Goal: Task Accomplishment & Management: Use online tool/utility

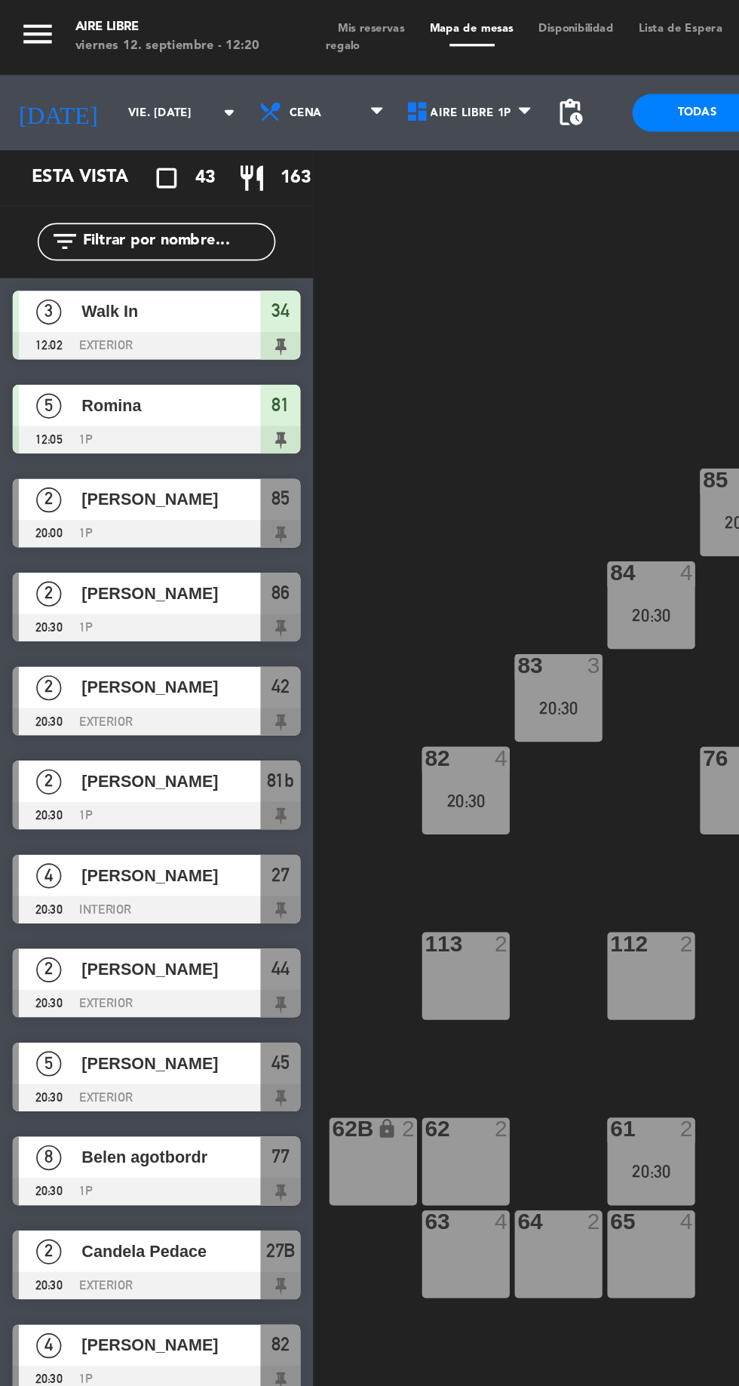
scroll to position [0, 137]
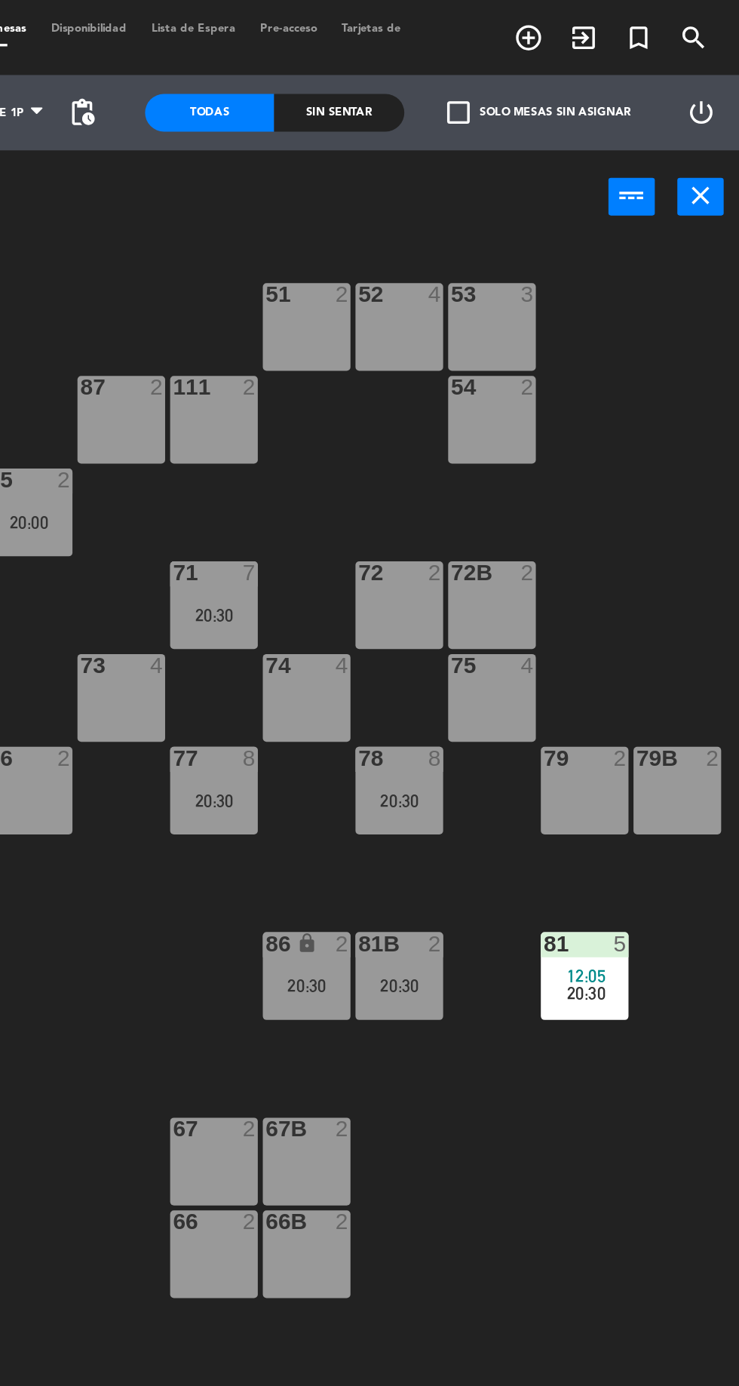
click at [572, 64] on span "check_box_outline_blank" at bounding box center [570, 68] width 14 height 14
click at [619, 68] on input "check_box_outline_blank Solo mesas sin asignar" at bounding box center [619, 68] width 0 height 0
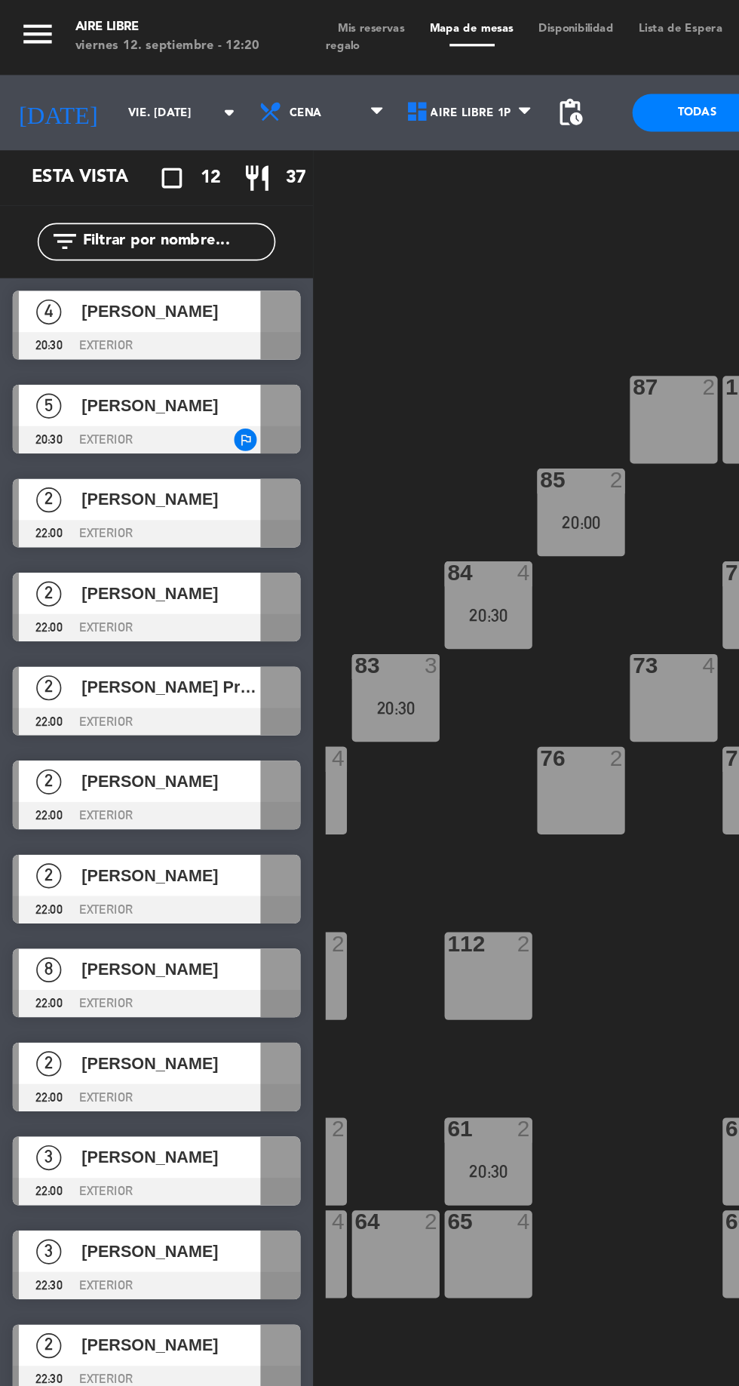
scroll to position [0, 130]
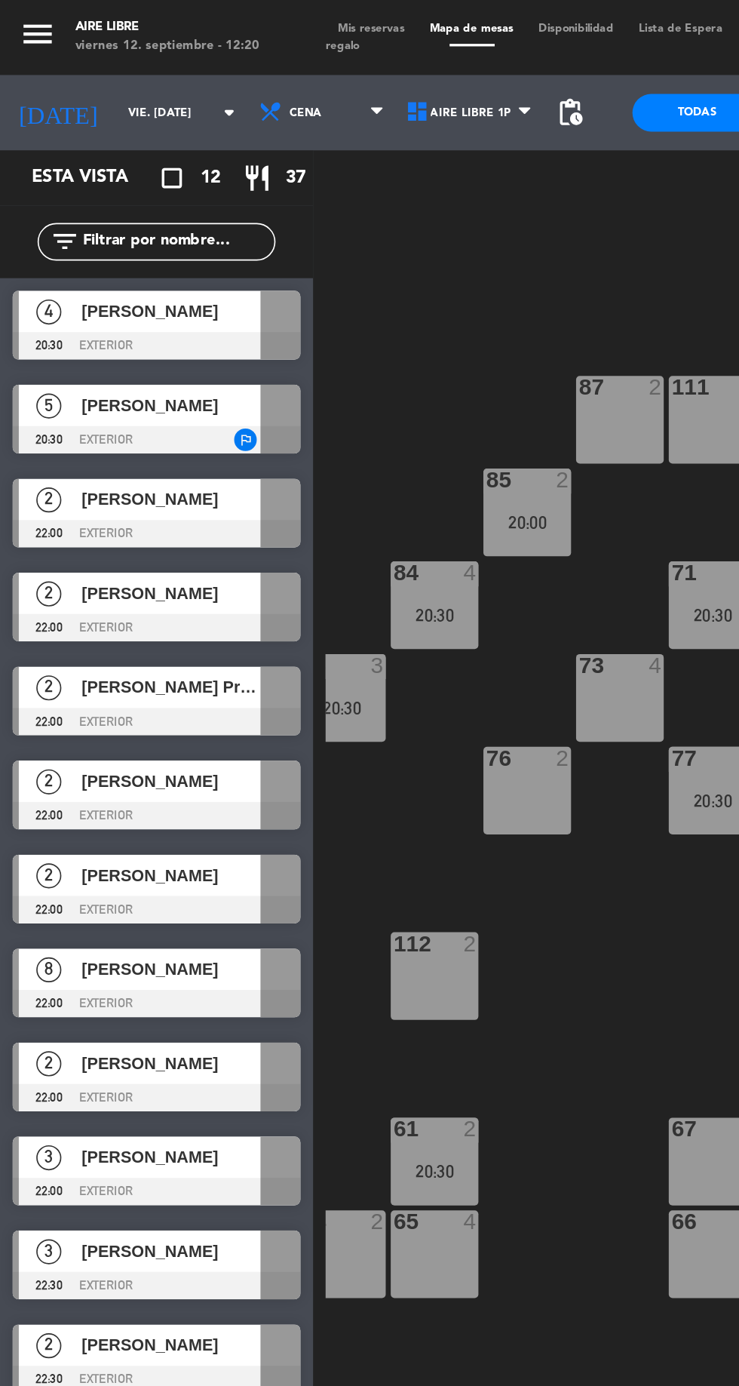
click at [75, 195] on span "[PERSON_NAME]" at bounding box center [103, 188] width 108 height 16
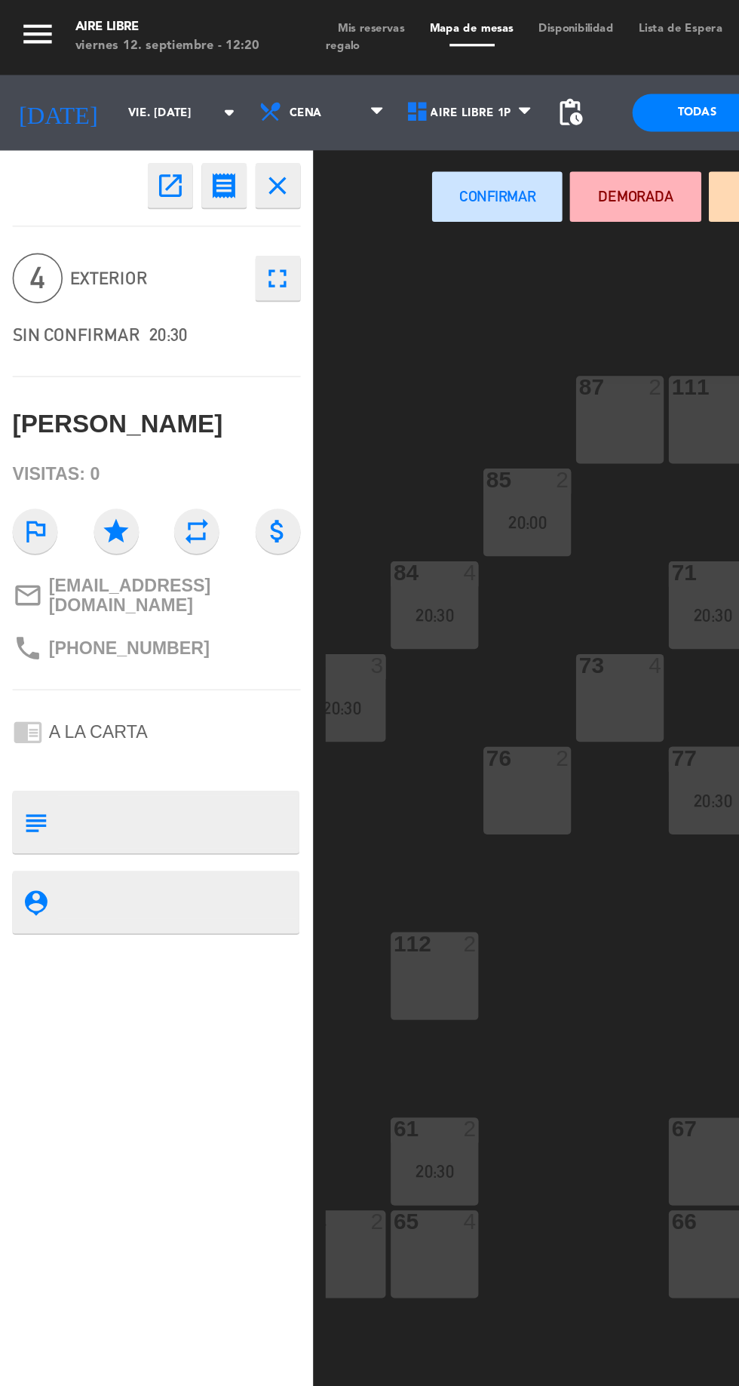
click at [376, 415] on div "73 4" at bounding box center [373, 420] width 53 height 53
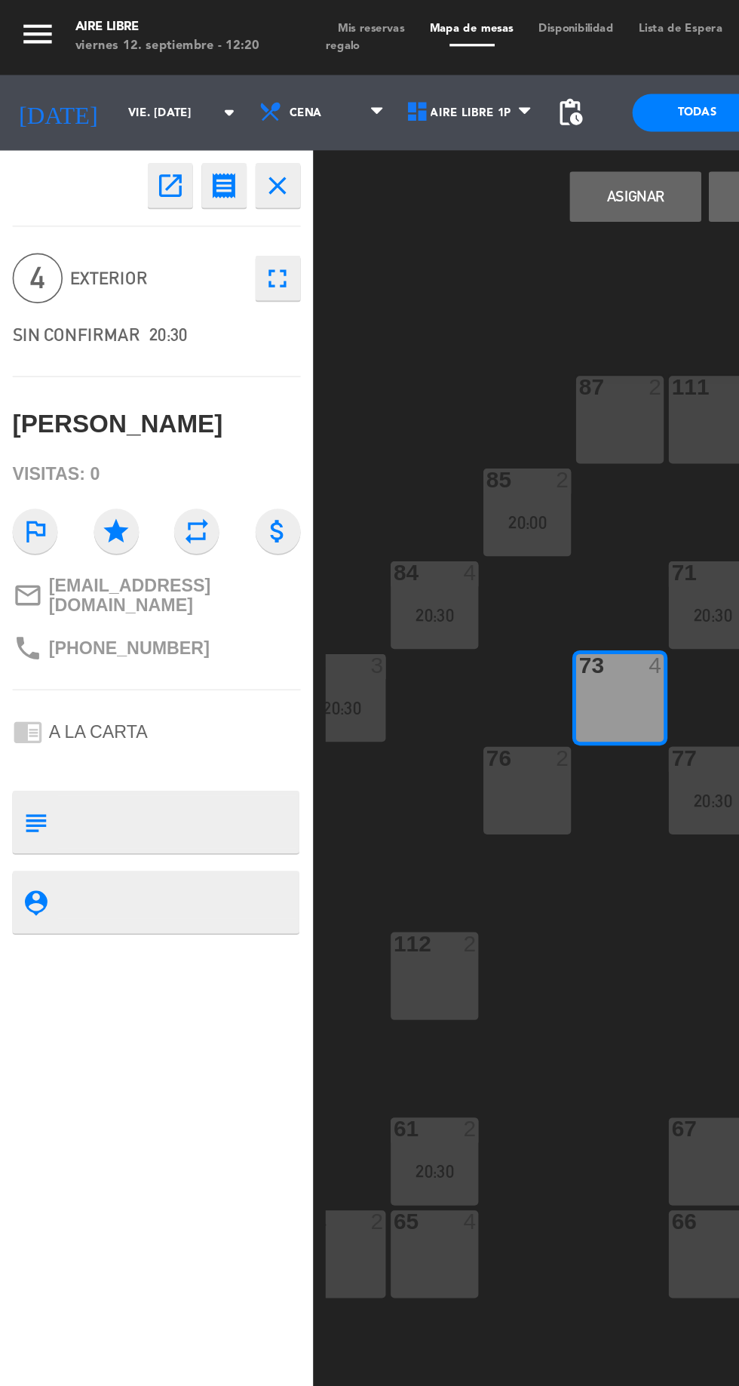
click at [377, 118] on button "Asignar" at bounding box center [382, 118] width 78 height 30
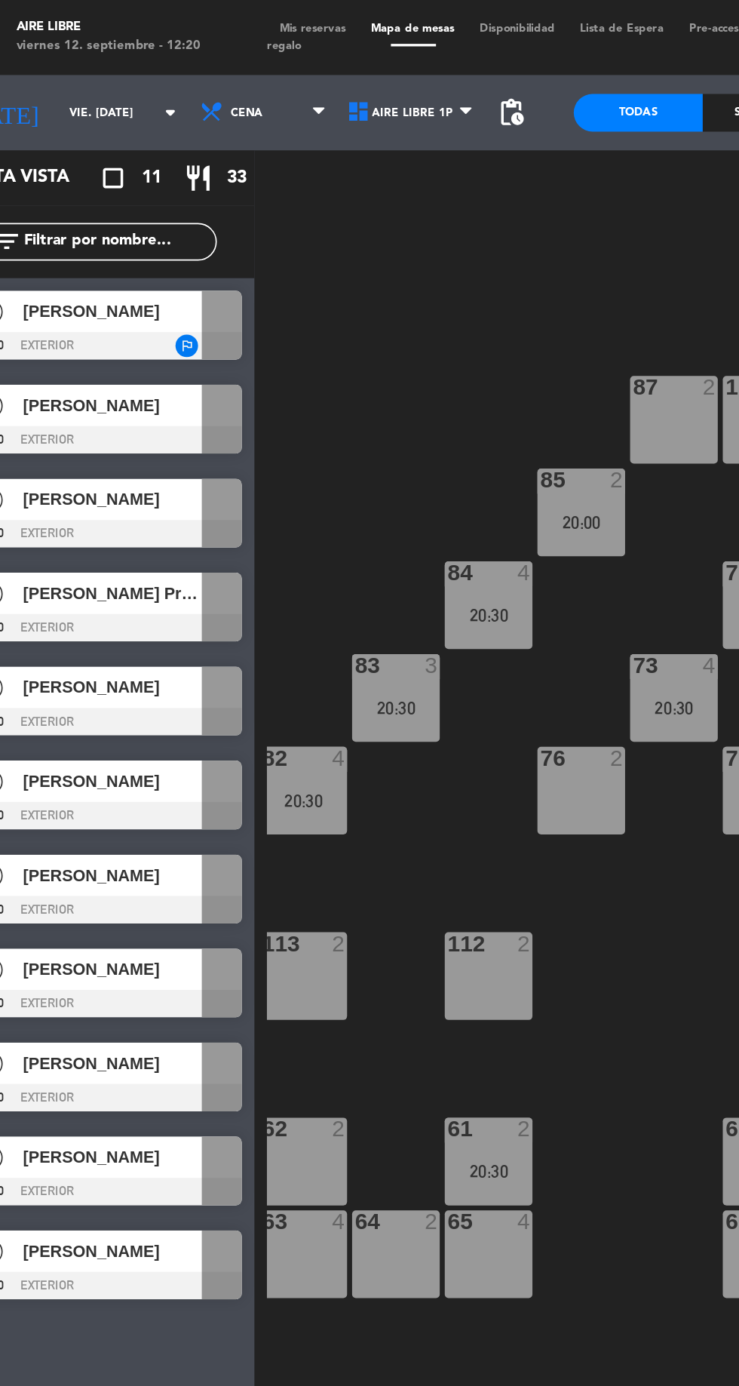
scroll to position [0, 51]
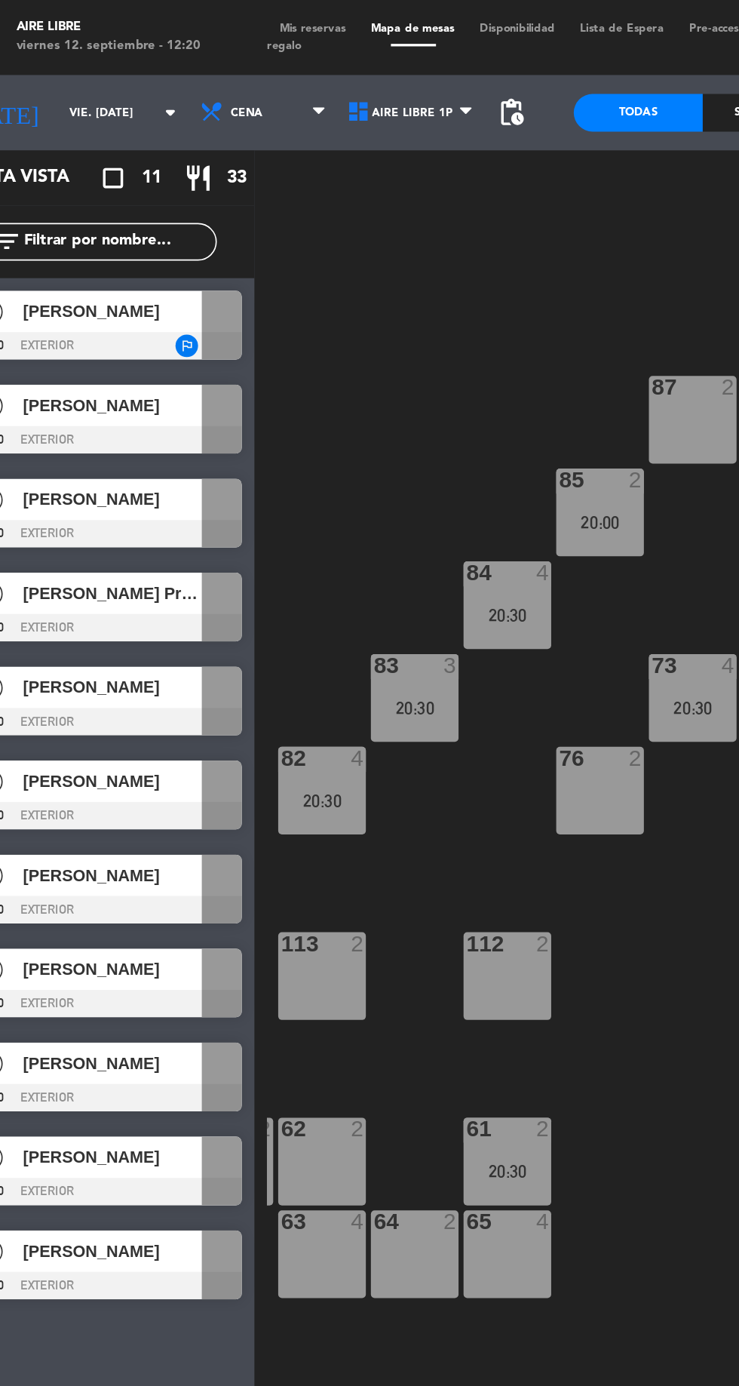
click at [238, 474] on div "82 4 20:30" at bounding box center [229, 476] width 53 height 53
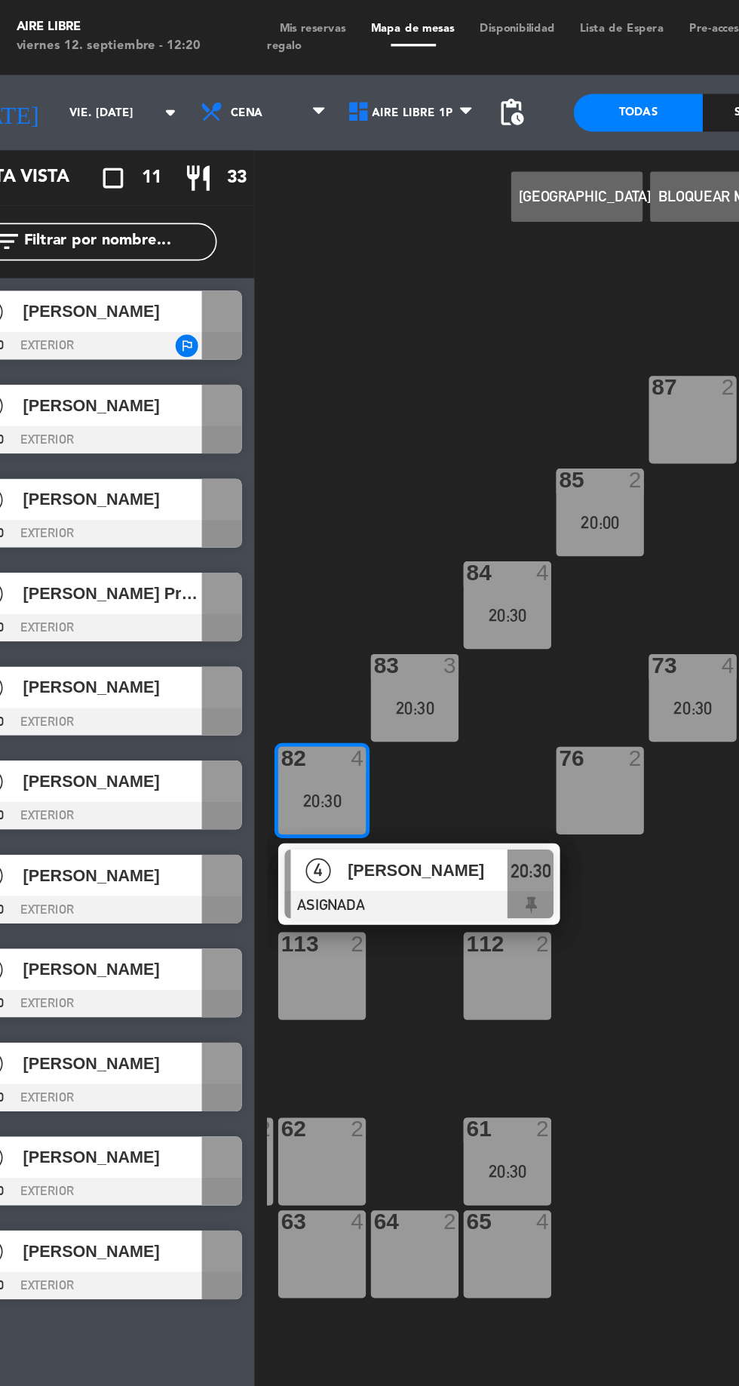
click at [394, 475] on div "76 2" at bounding box center [396, 476] width 53 height 53
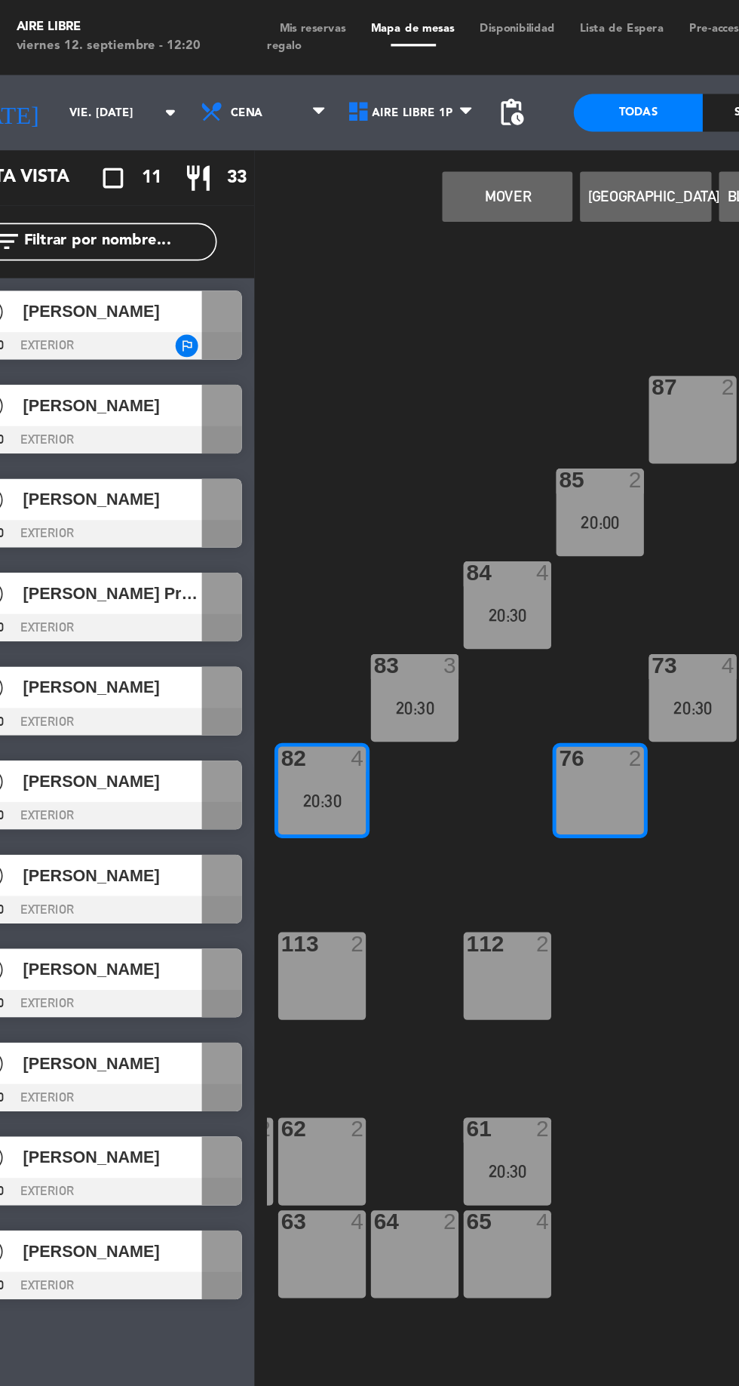
click at [344, 130] on button "Mover" at bounding box center [341, 118] width 78 height 30
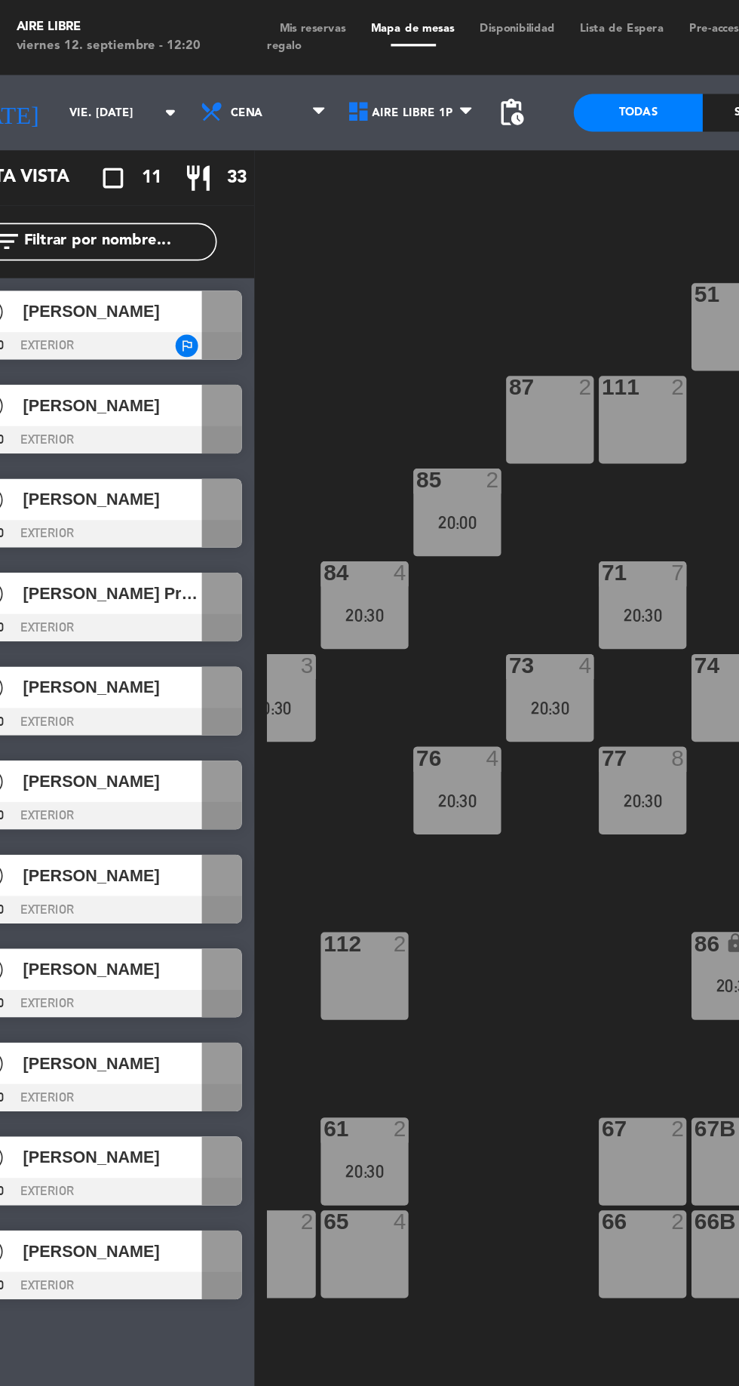
scroll to position [0, 136]
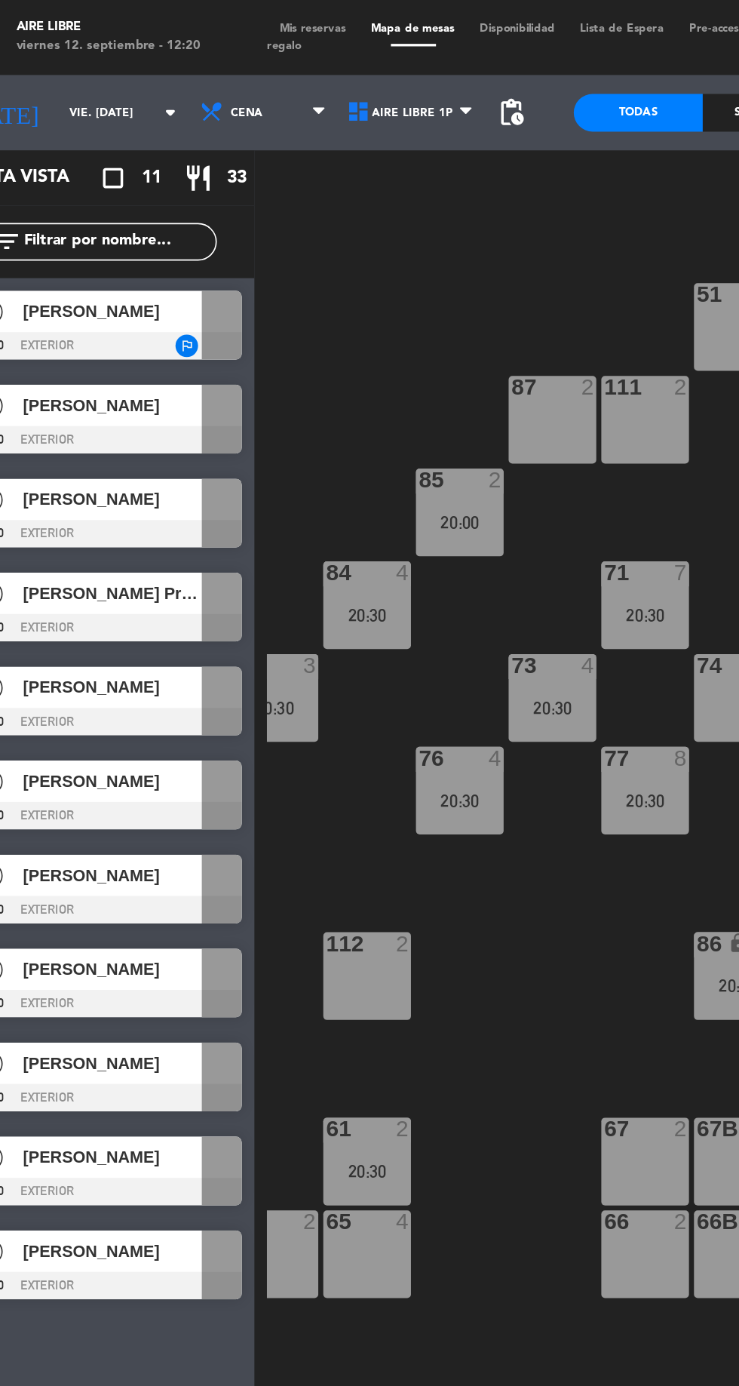
click at [323, 474] on div "76 4 20:30" at bounding box center [312, 476] width 53 height 53
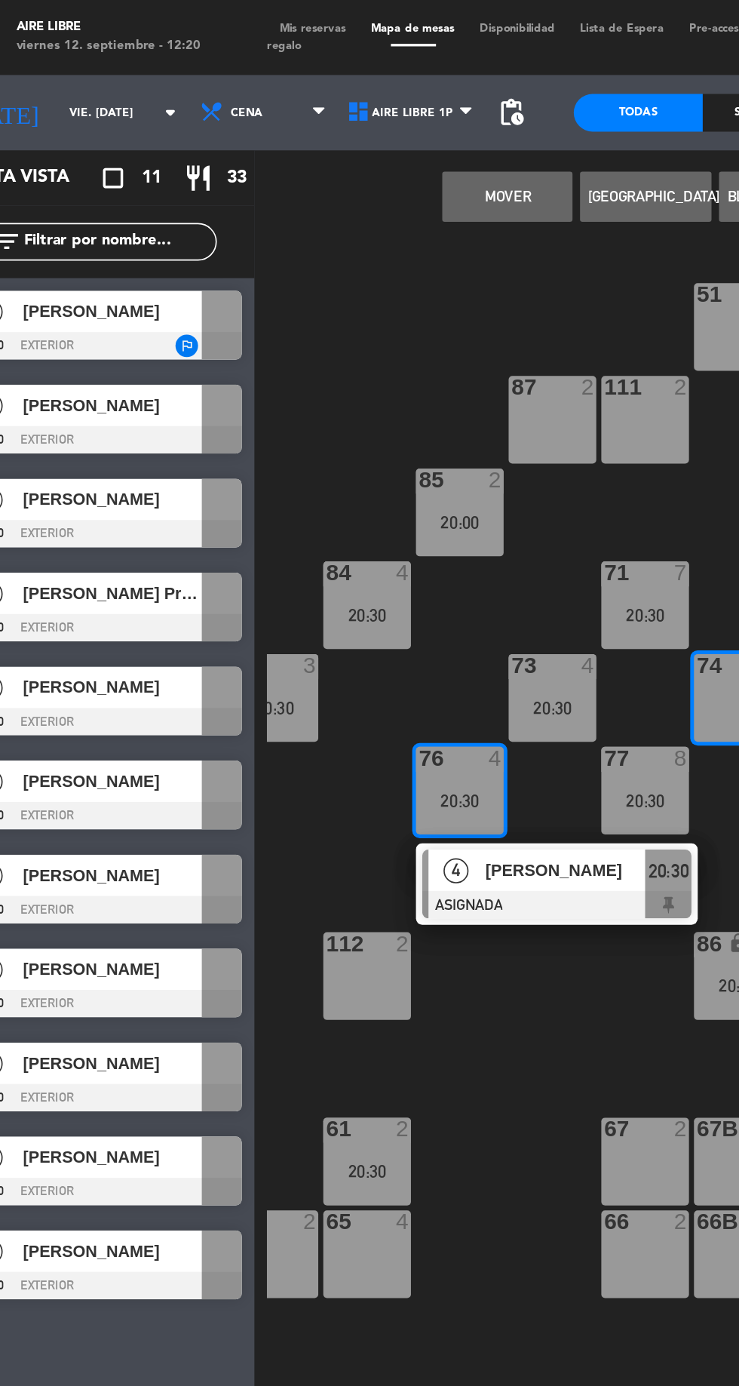
click at [333, 127] on button "Mover" at bounding box center [341, 118] width 78 height 30
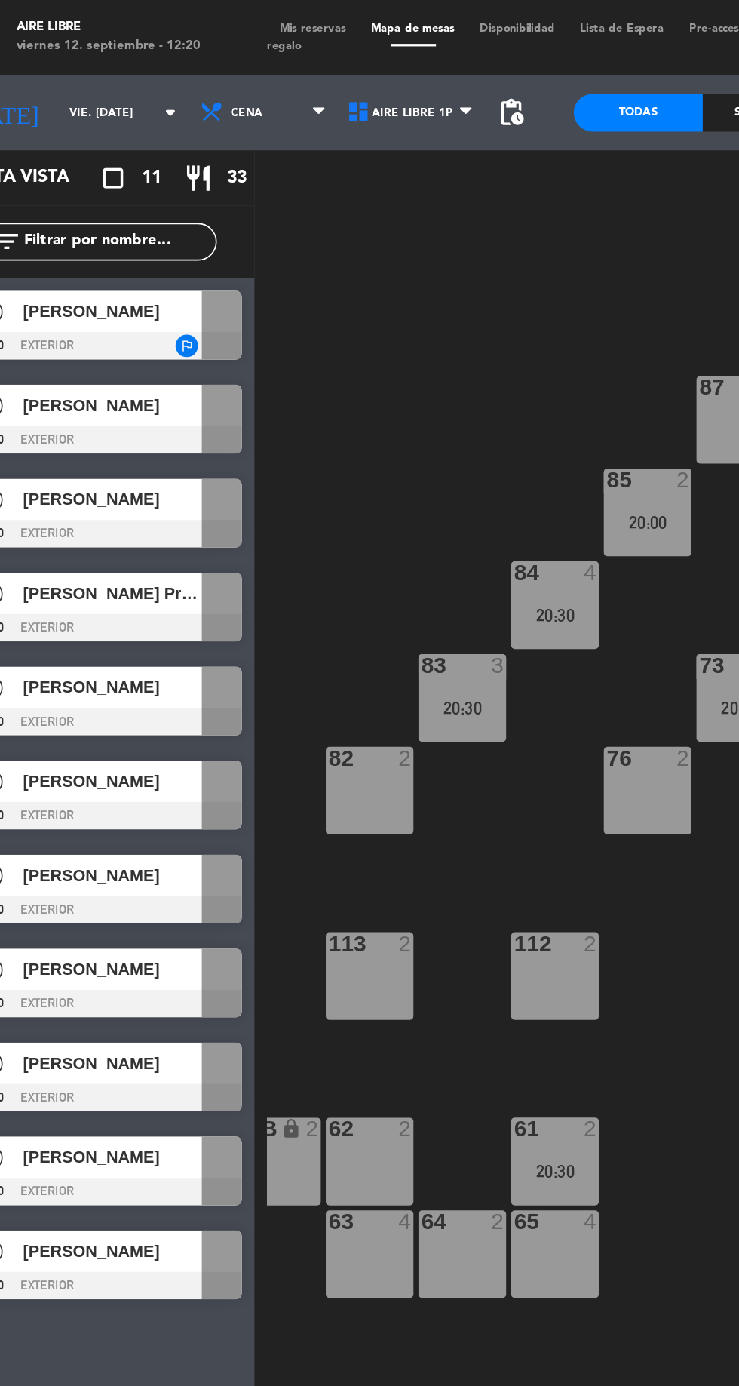
scroll to position [0, 7]
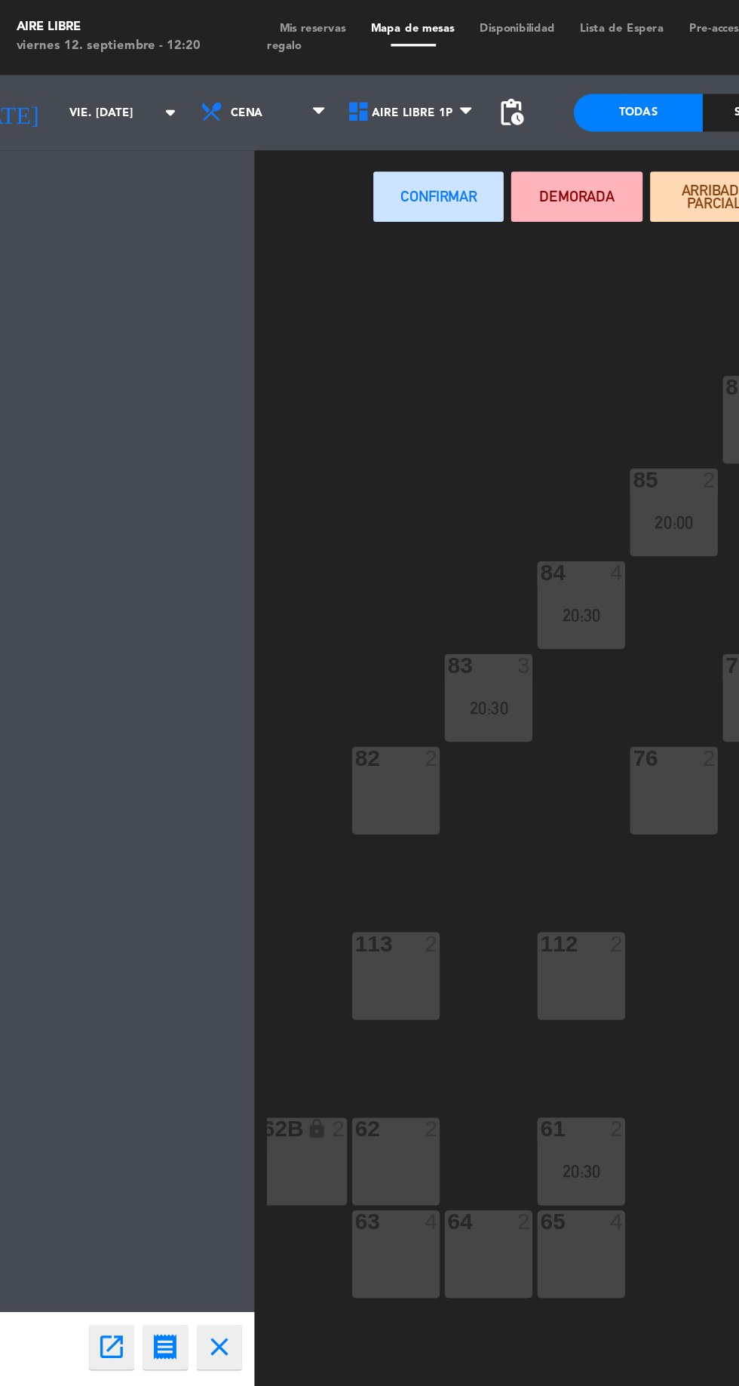
click at [278, 471] on div "82 2" at bounding box center [273, 476] width 53 height 53
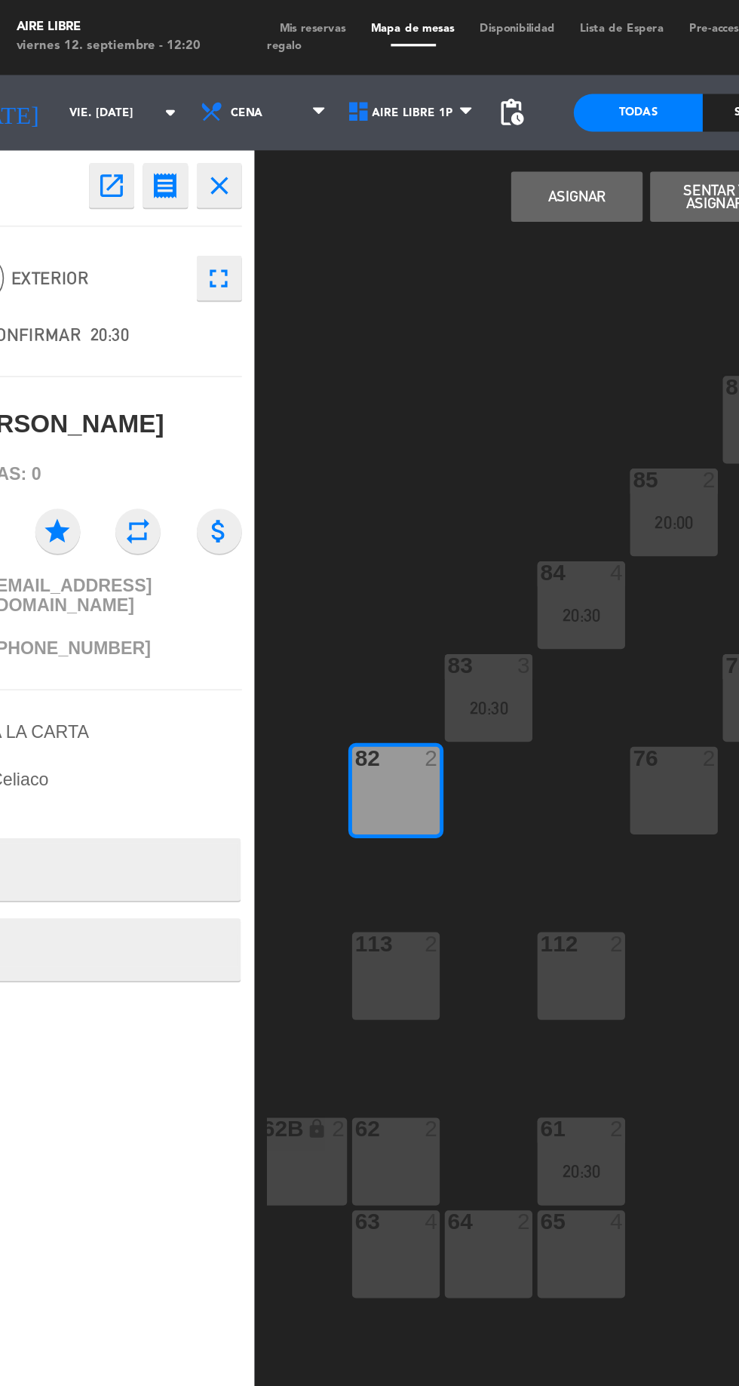
click at [396, 122] on button "Asignar" at bounding box center [382, 118] width 78 height 30
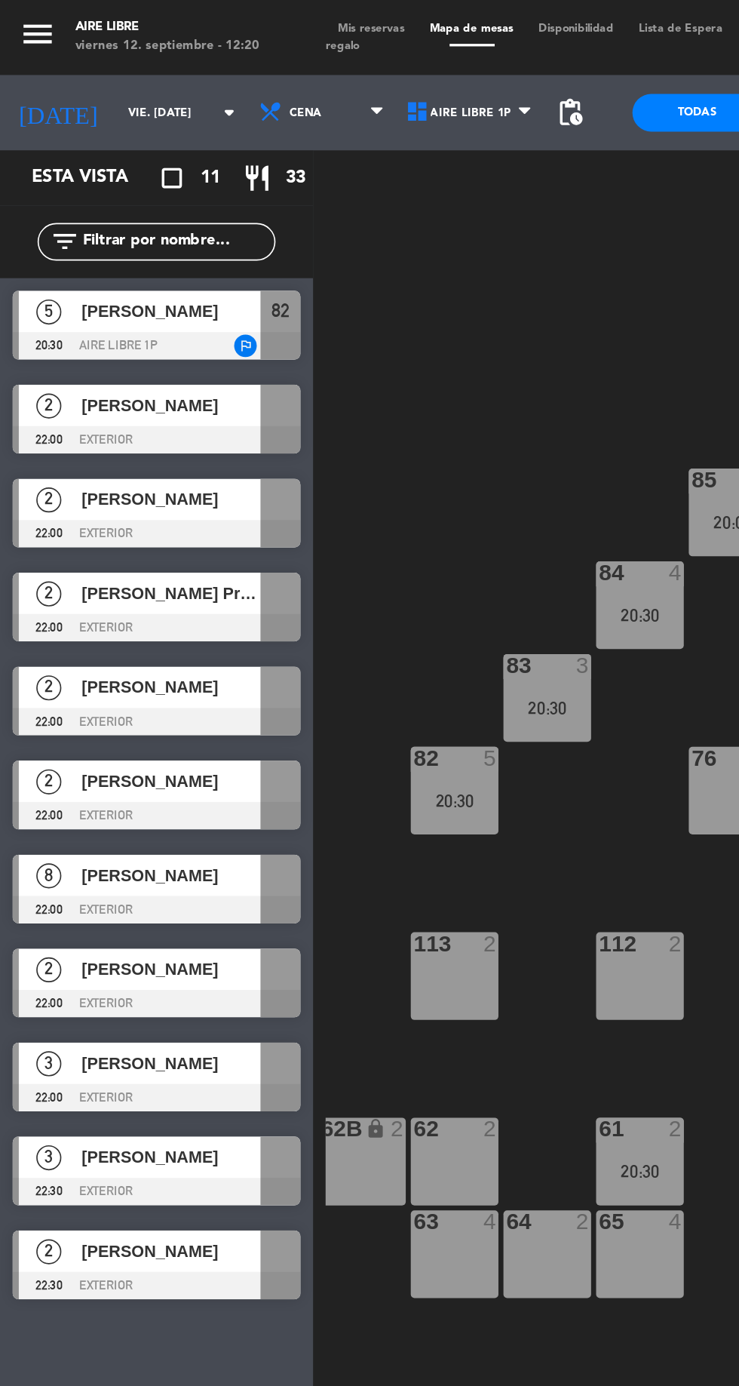
scroll to position [0, 0]
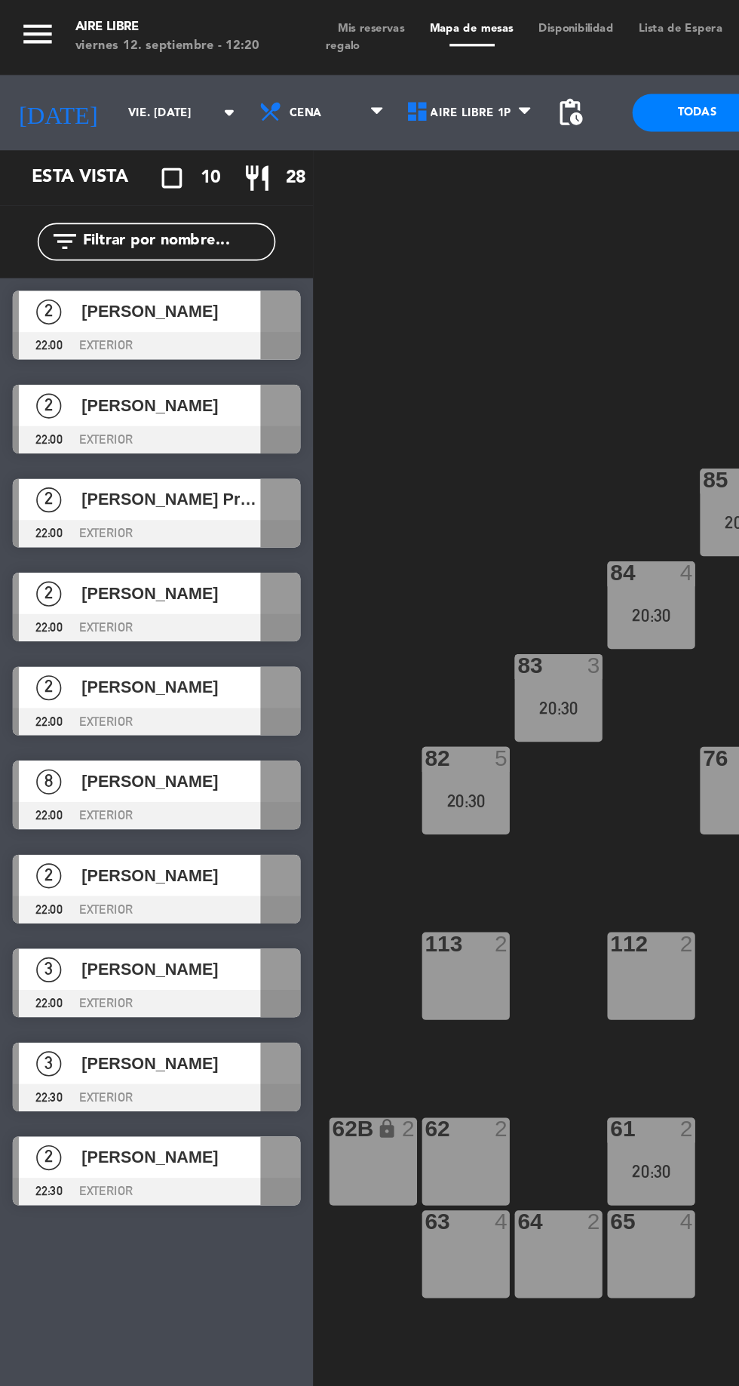
click at [242, 17] on span "Mis reservas" at bounding box center [223, 17] width 55 height 7
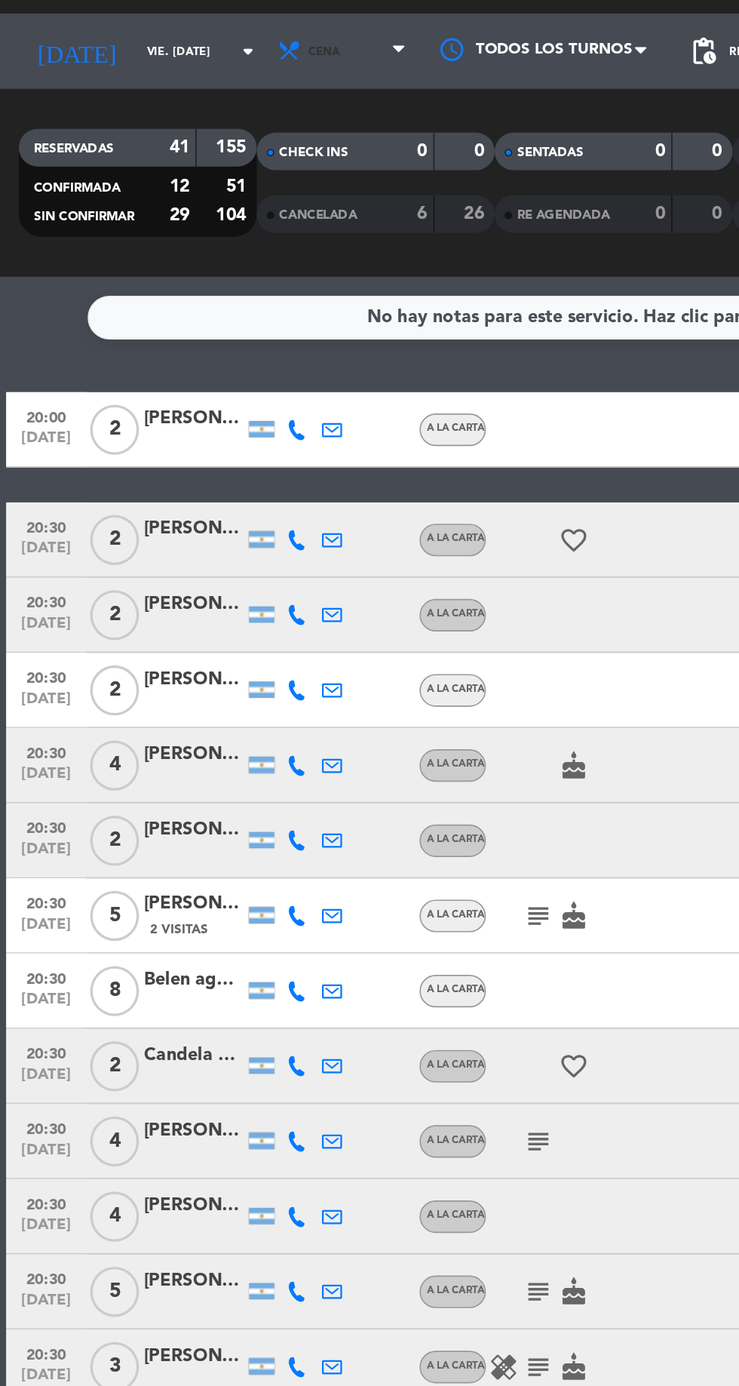
click at [186, 66] on span "Cena" at bounding box center [196, 68] width 20 height 8
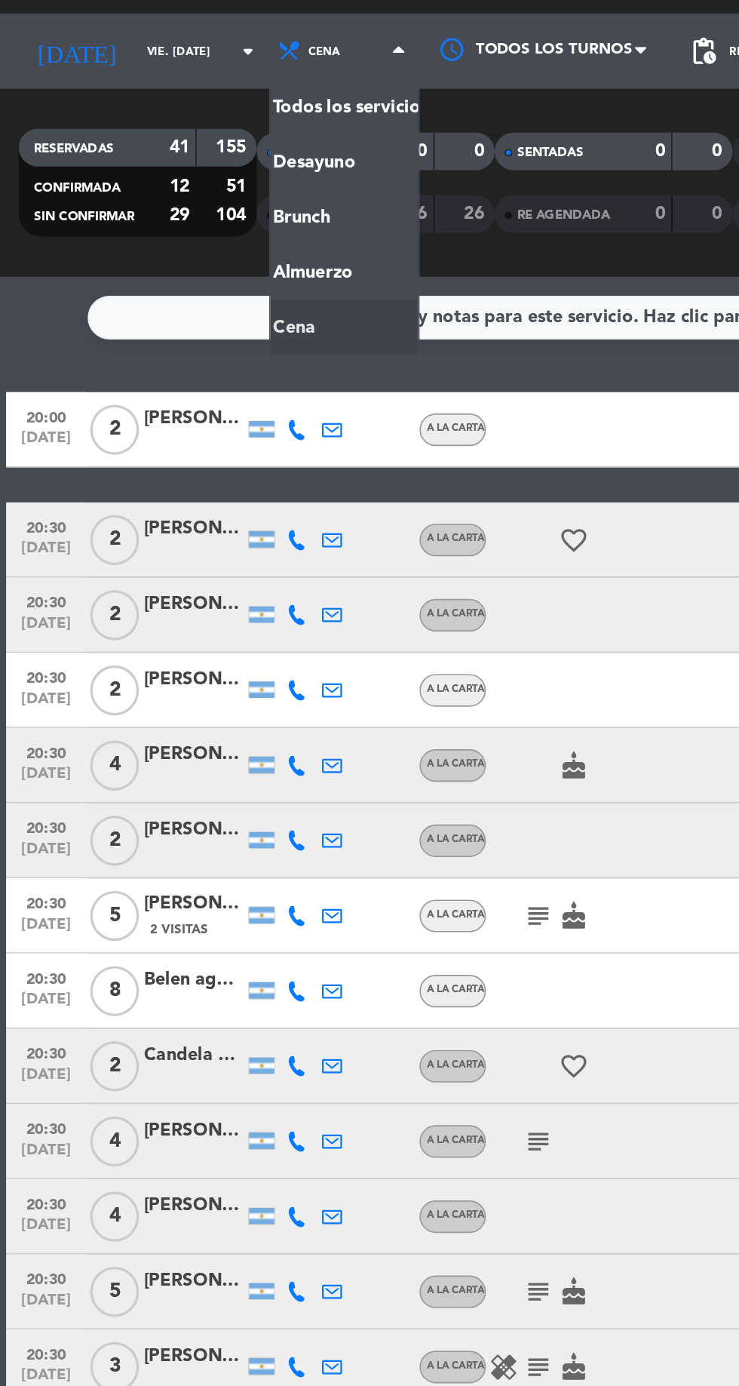
click at [172, 160] on div "menu Aire Libre viernes 12. septiembre - 12:21 Mis reservas Mapa de mesas Dispo…" at bounding box center [369, 102] width 739 height 204
